Goal: Information Seeking & Learning: Understand process/instructions

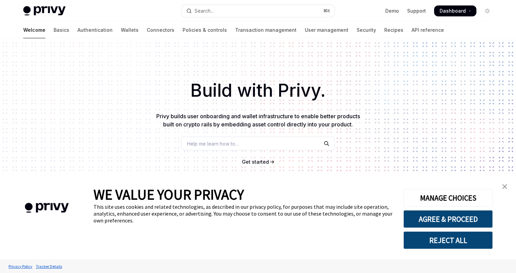
scroll to position [77, 0]
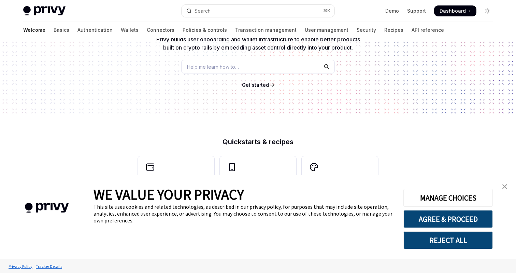
click at [506, 188] on img "close banner" at bounding box center [505, 186] width 5 height 5
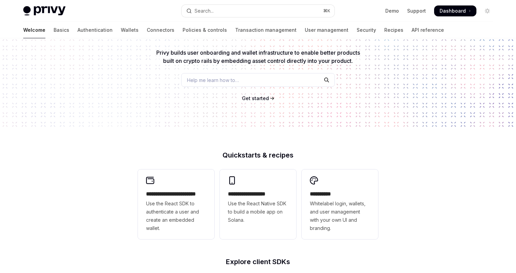
scroll to position [0, 0]
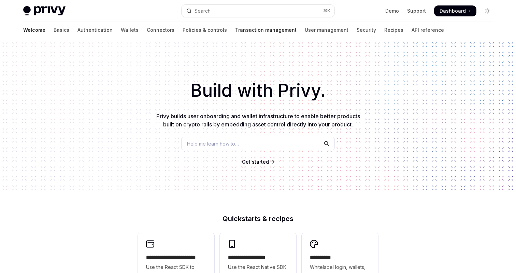
click at [235, 32] on link "Transaction management" at bounding box center [265, 30] width 61 height 16
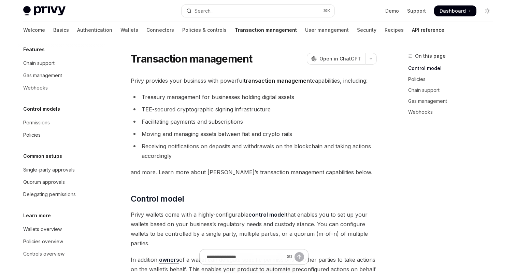
click at [412, 32] on link "API reference" at bounding box center [428, 30] width 32 height 16
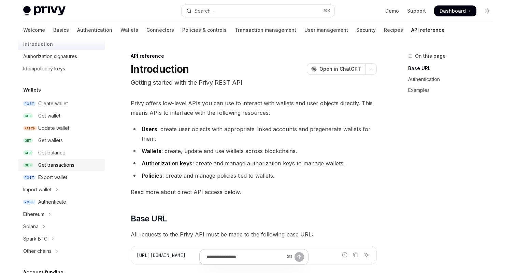
scroll to position [24, 0]
click at [65, 163] on div "Get transactions" at bounding box center [56, 163] width 36 height 8
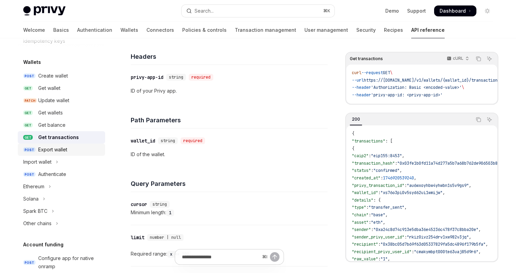
scroll to position [53, 0]
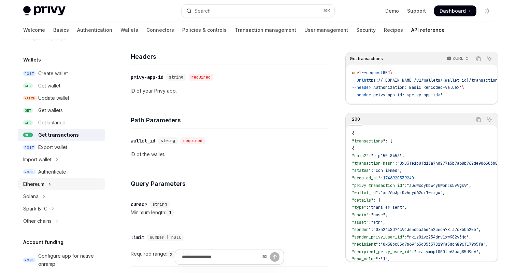
click at [47, 187] on button "Ethereum" at bounding box center [61, 184] width 87 height 12
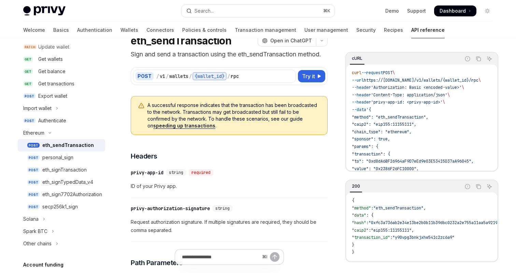
scroll to position [108, 0]
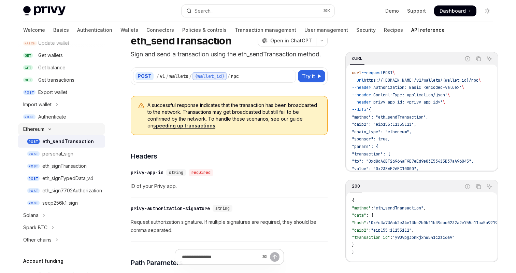
click at [51, 130] on icon "Toggle Ethereum section" at bounding box center [50, 129] width 8 height 3
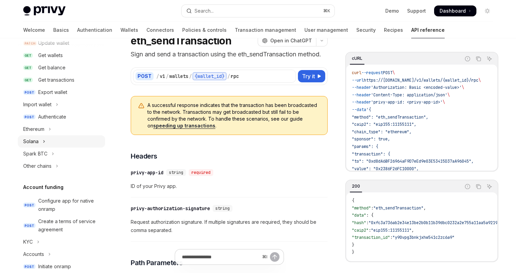
click at [46, 143] on button "Solana" at bounding box center [61, 141] width 87 height 12
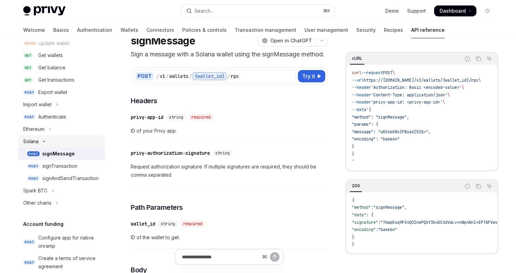
click at [46, 143] on button "Solana" at bounding box center [61, 141] width 87 height 12
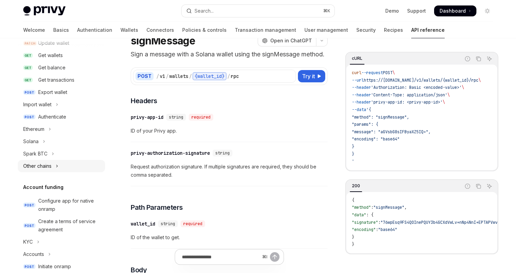
click at [56, 167] on button "Other chains" at bounding box center [61, 166] width 87 height 12
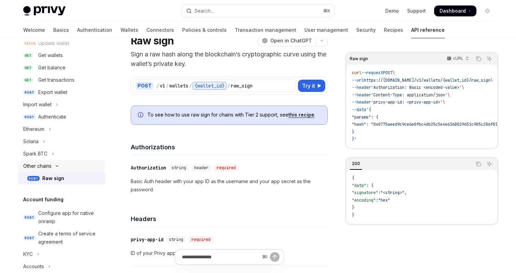
click at [56, 167] on icon "Toggle Other chains section" at bounding box center [57, 166] width 8 height 3
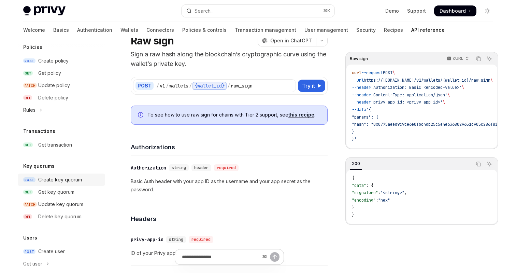
scroll to position [377, 0]
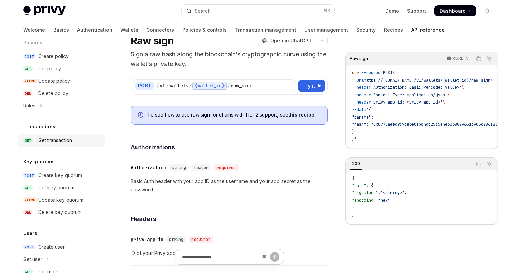
click at [55, 143] on div "Get transaction" at bounding box center [55, 140] width 34 height 8
type textarea "*"
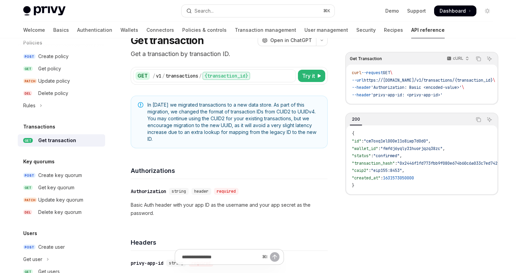
scroll to position [10, 0]
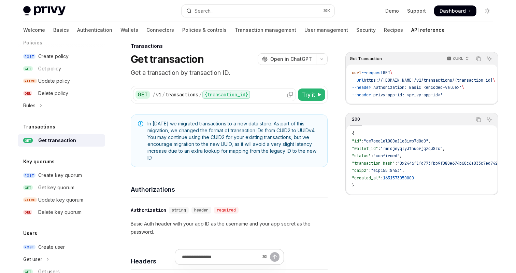
click at [178, 93] on div "transactions" at bounding box center [182, 94] width 33 height 7
click at [255, 128] on span "In [DATE] we migrated transactions to a new data store. As part of this migrati…" at bounding box center [233, 140] width 173 height 41
